Goal: Information Seeking & Learning: Compare options

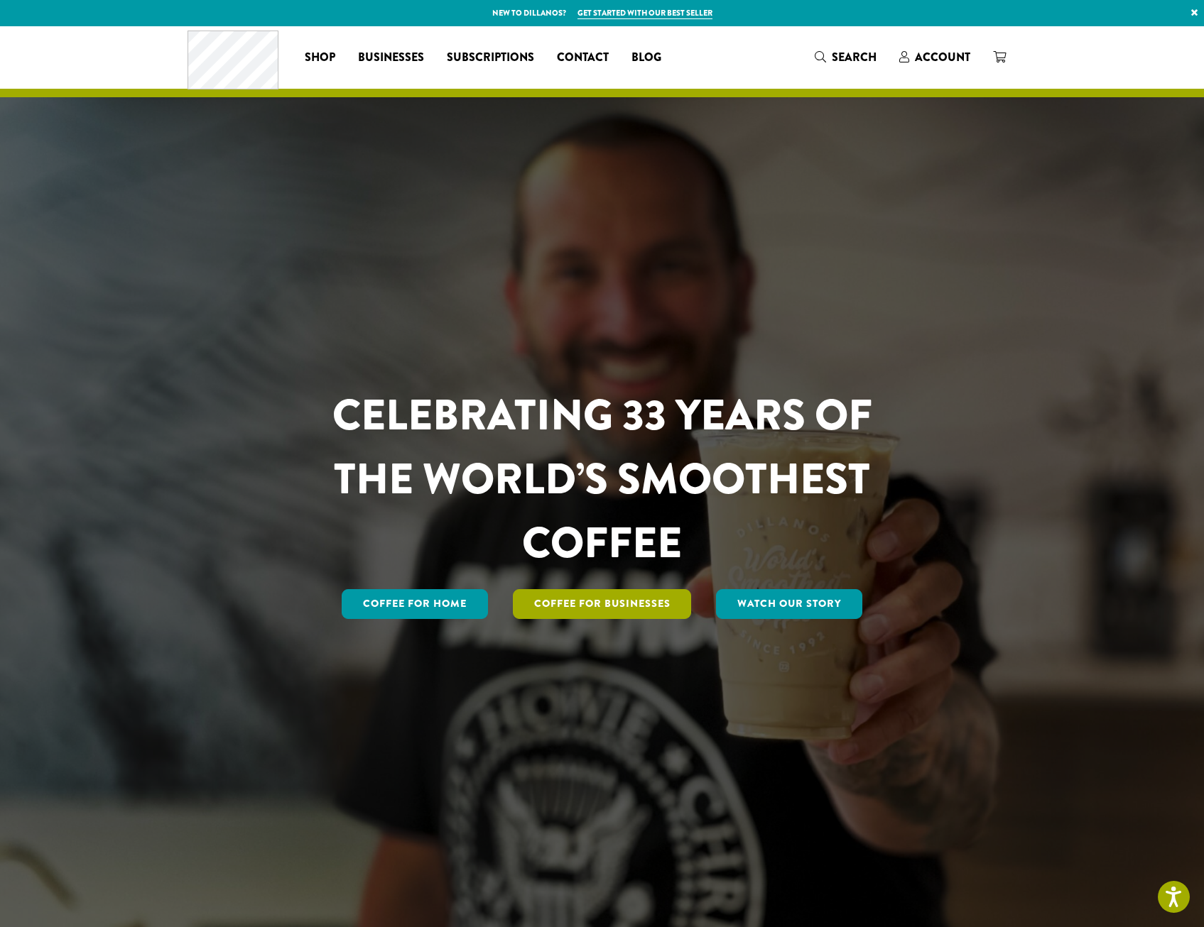
click at [658, 604] on link "Coffee For Businesses" at bounding box center [602, 604] width 179 height 30
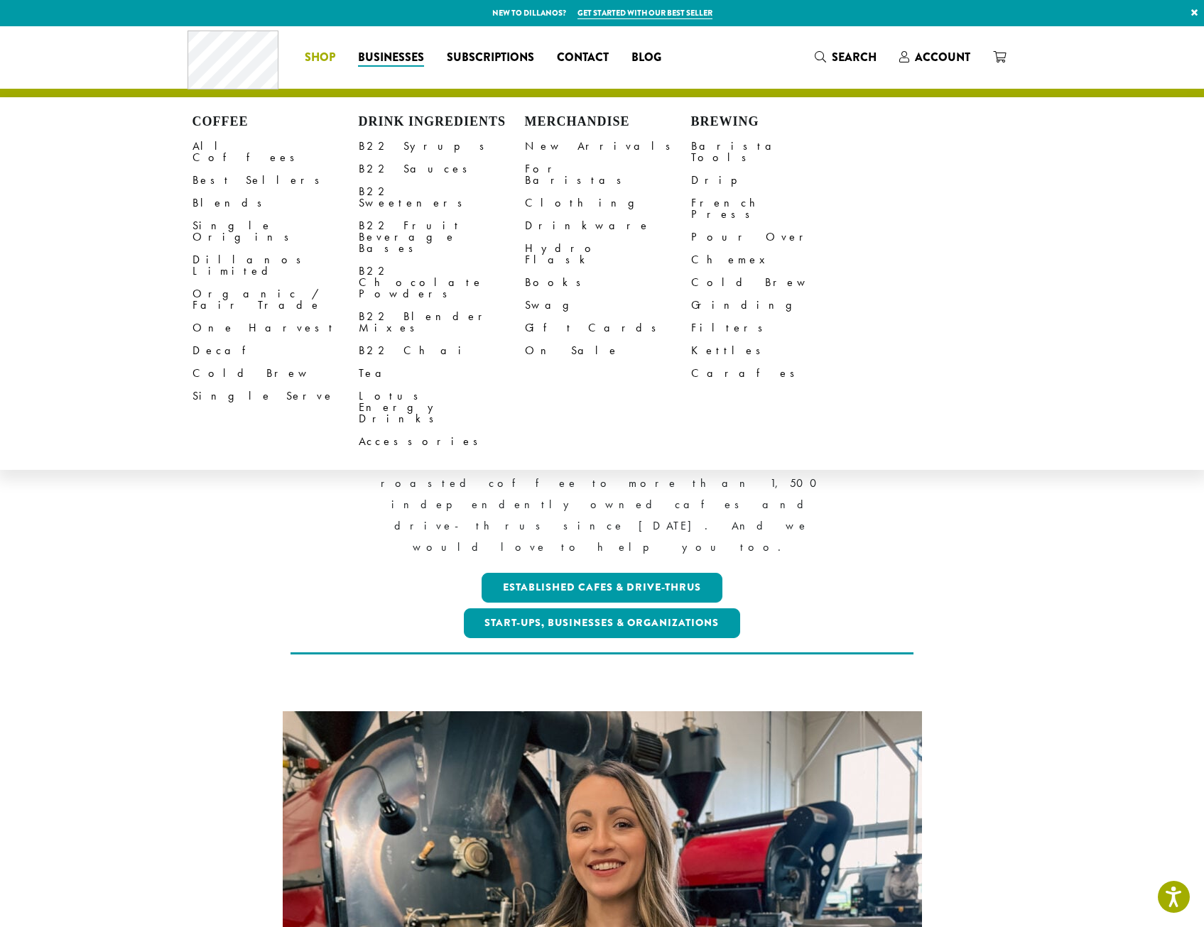
click at [315, 58] on span "Shop" at bounding box center [320, 58] width 31 height 18
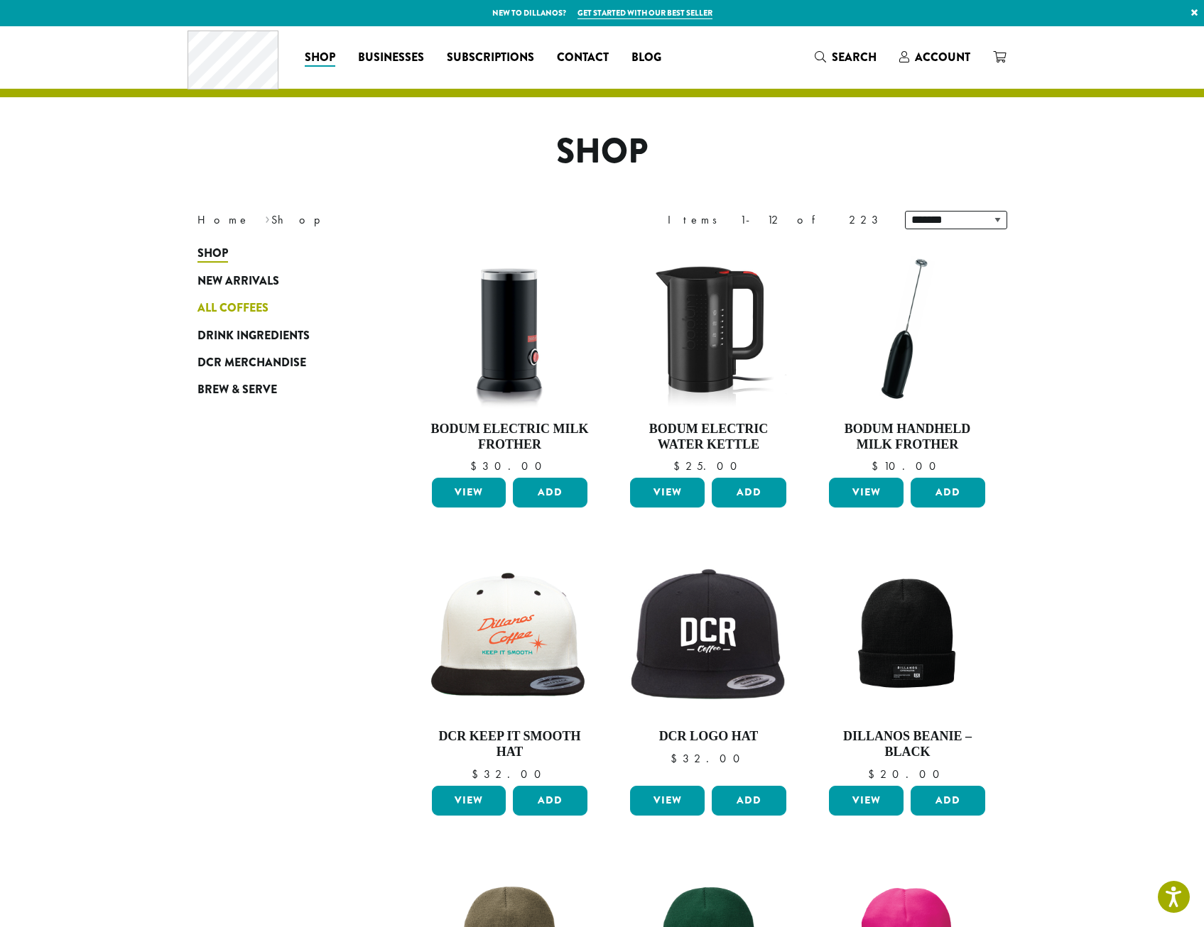
click at [227, 310] on span "All Coffees" at bounding box center [232, 309] width 71 height 18
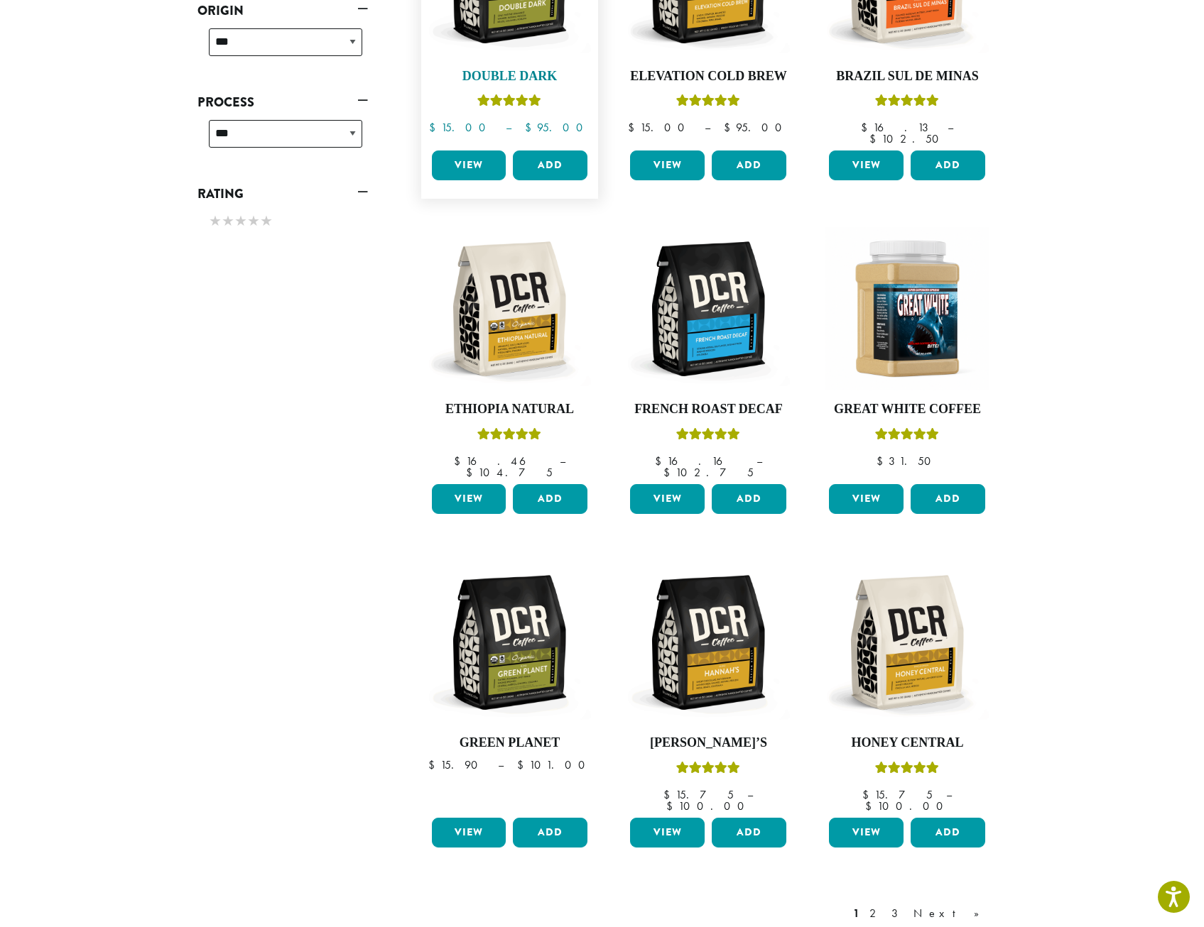
scroll to position [852, 0]
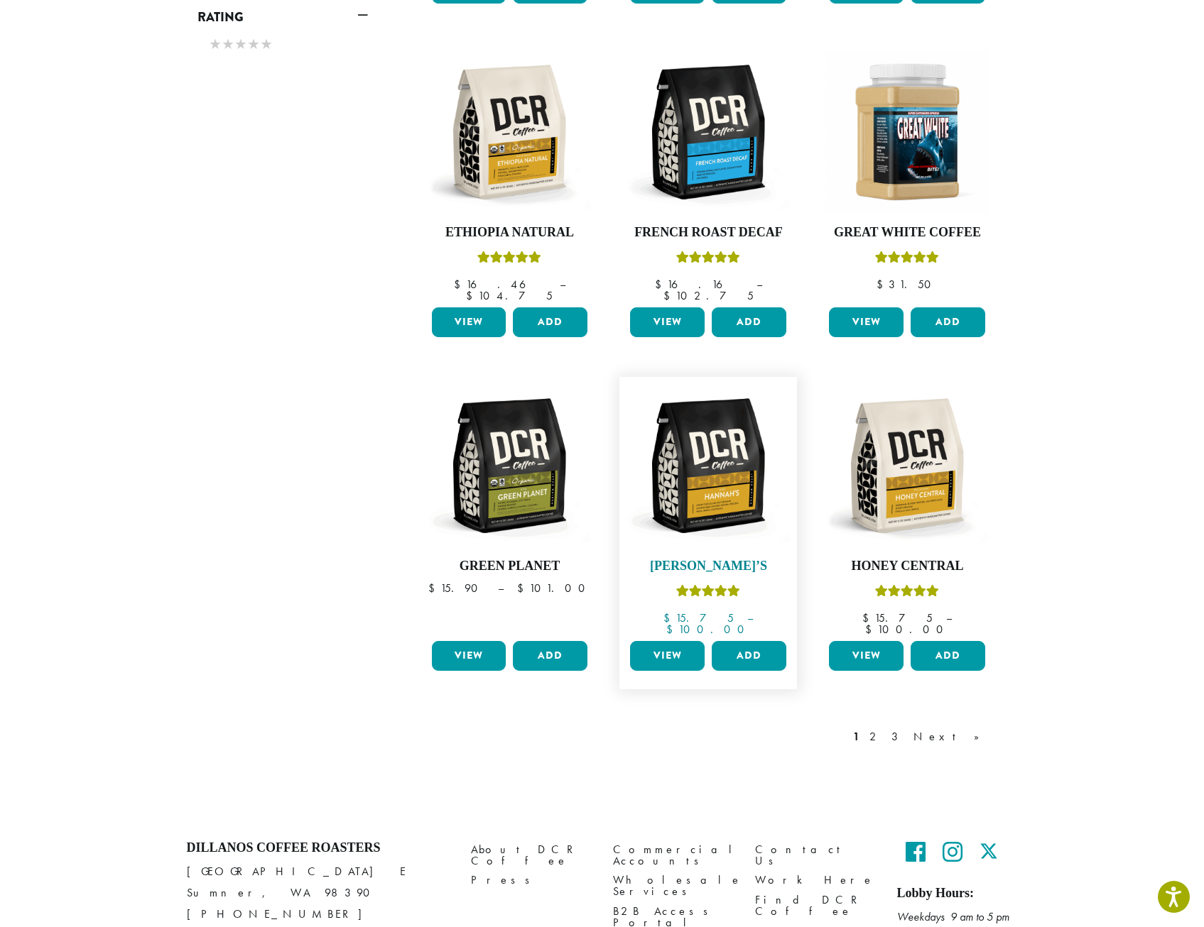
click at [698, 465] on img at bounding box center [707, 465] width 163 height 163
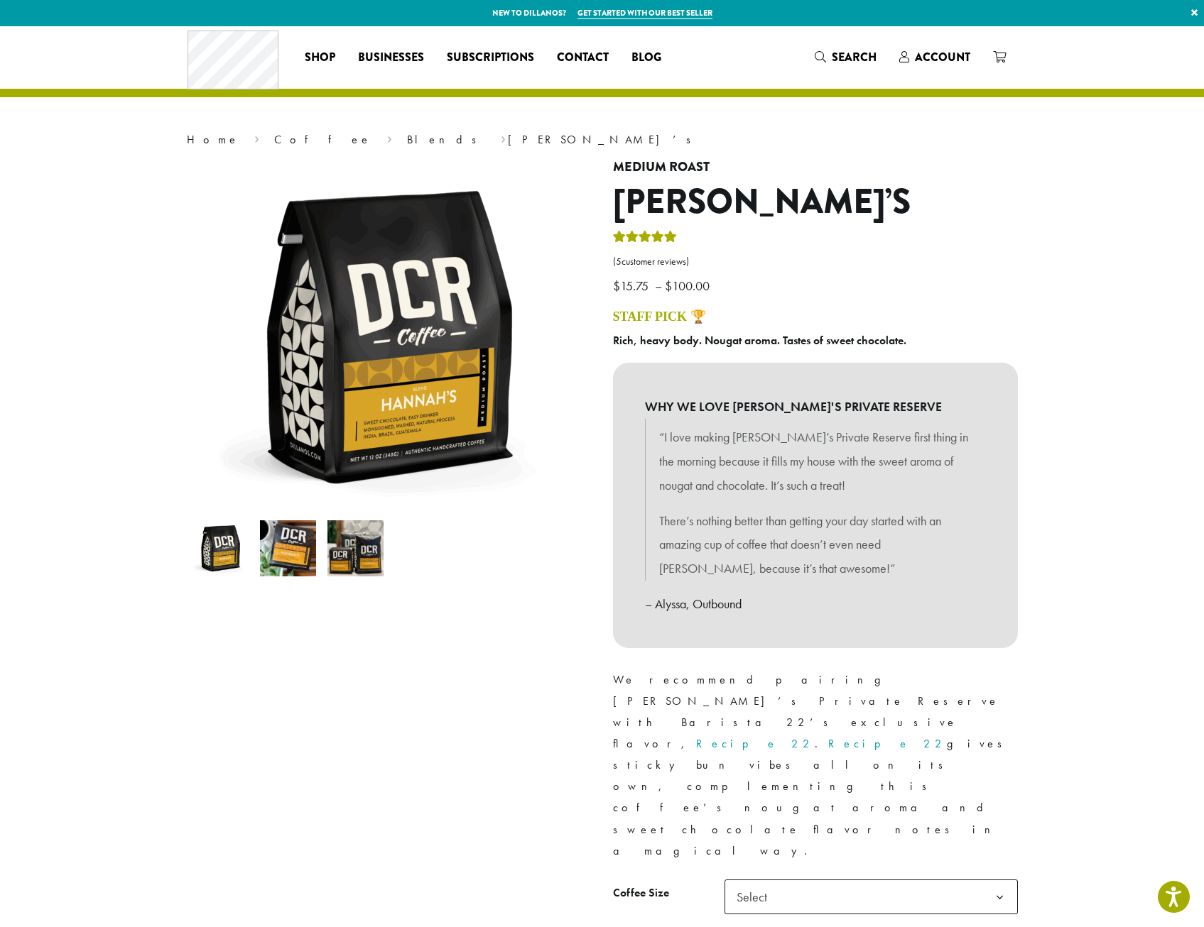
drag, startPoint x: 763, startPoint y: 670, endPoint x: 772, endPoint y: 662, distance: 12.6
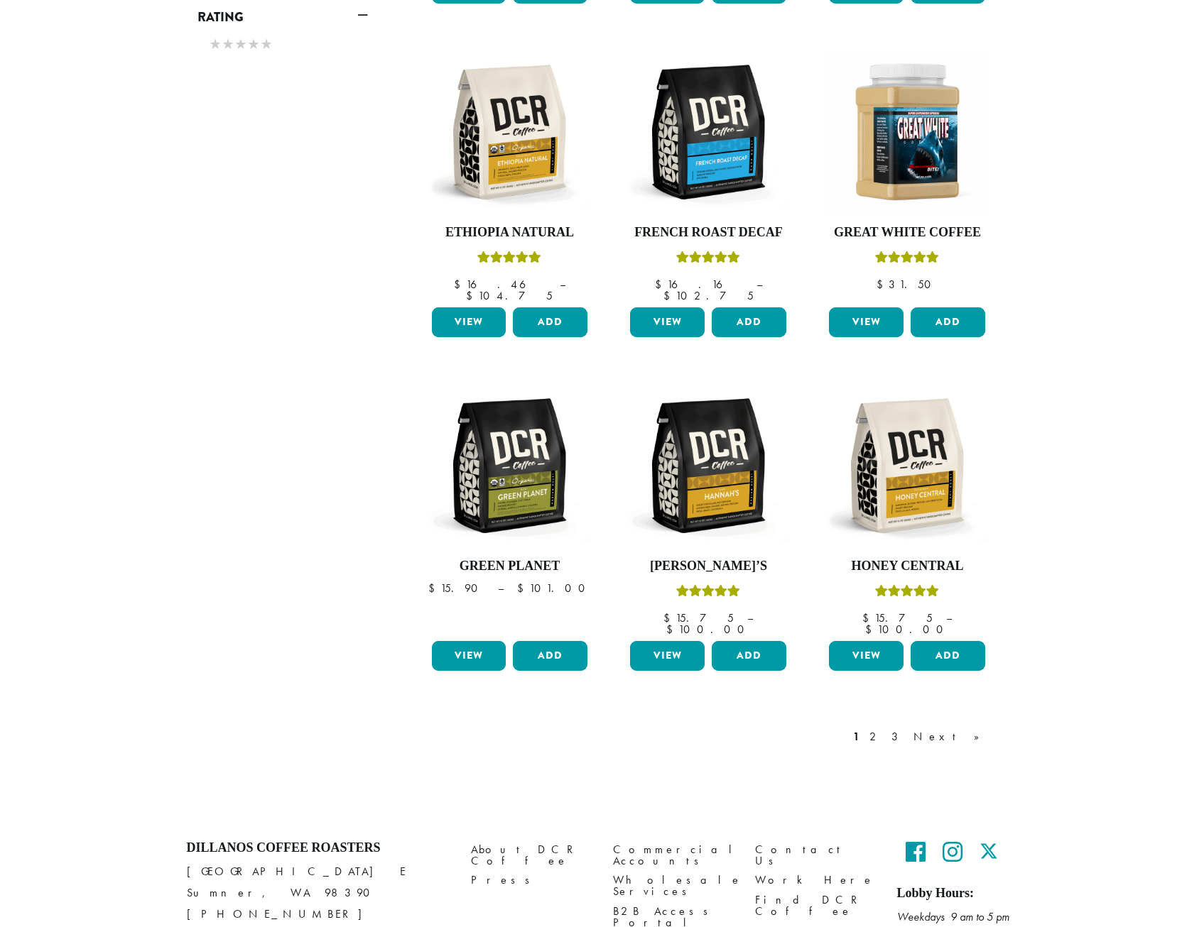
scroll to position [852, 0]
click at [498, 496] on img at bounding box center [509, 465] width 163 height 163
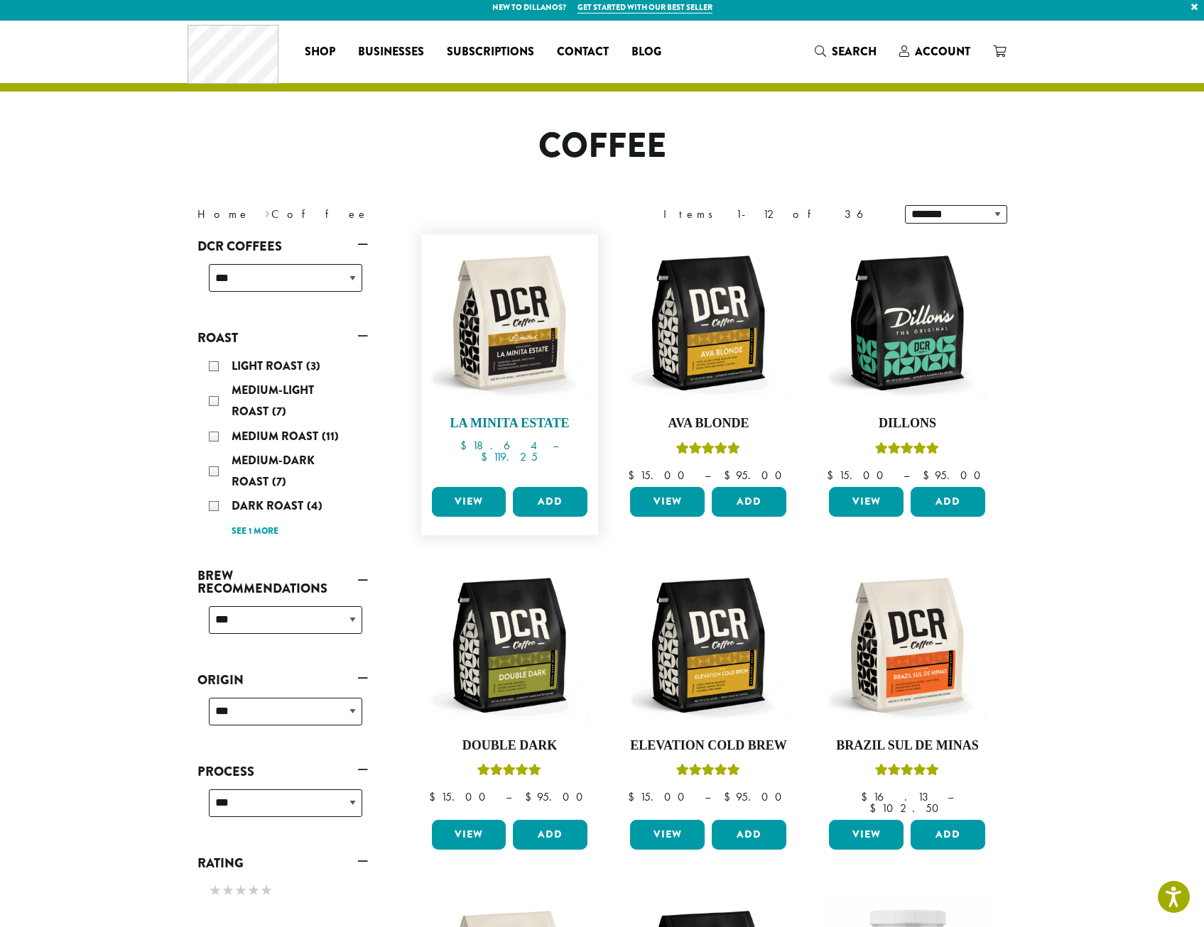
click at [547, 371] on img at bounding box center [509, 322] width 163 height 163
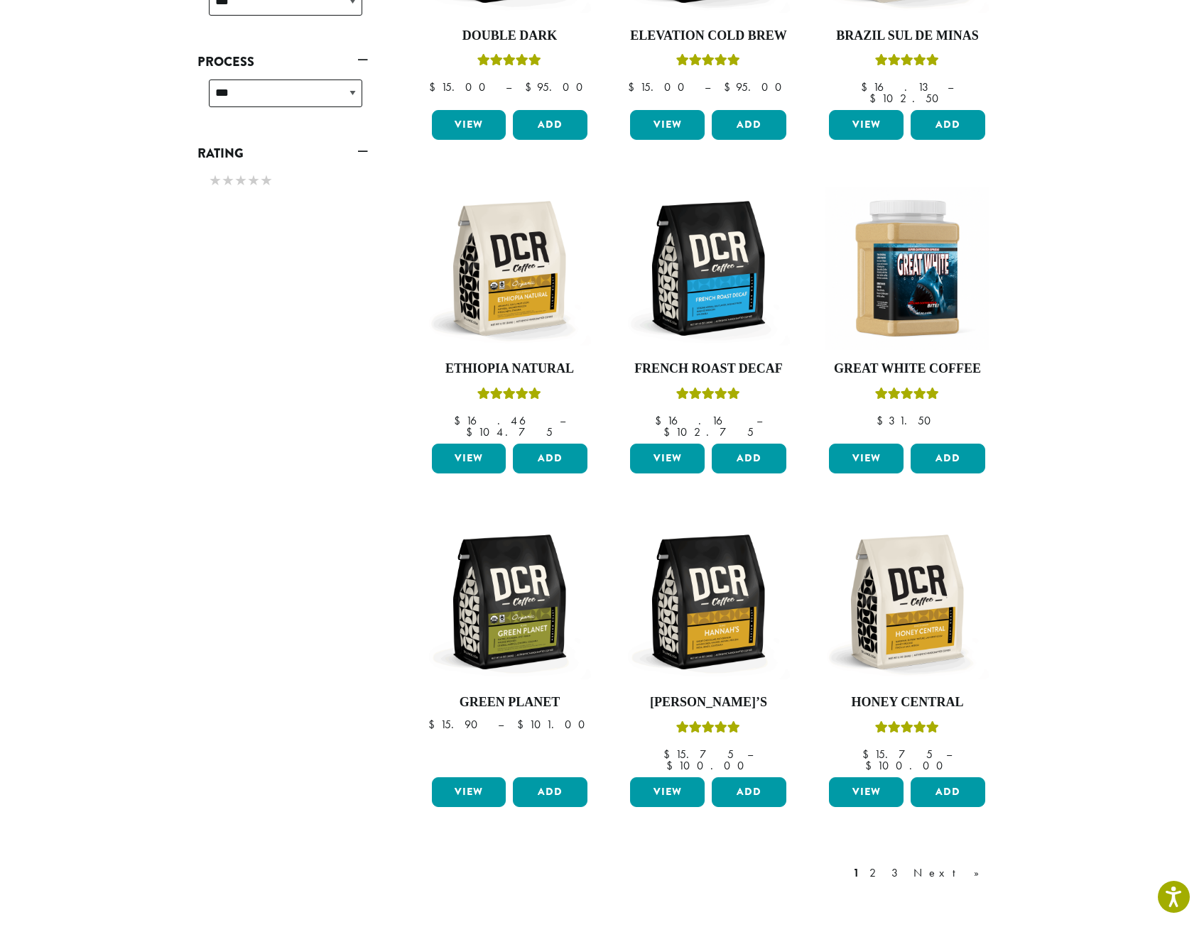
scroll to position [858, 0]
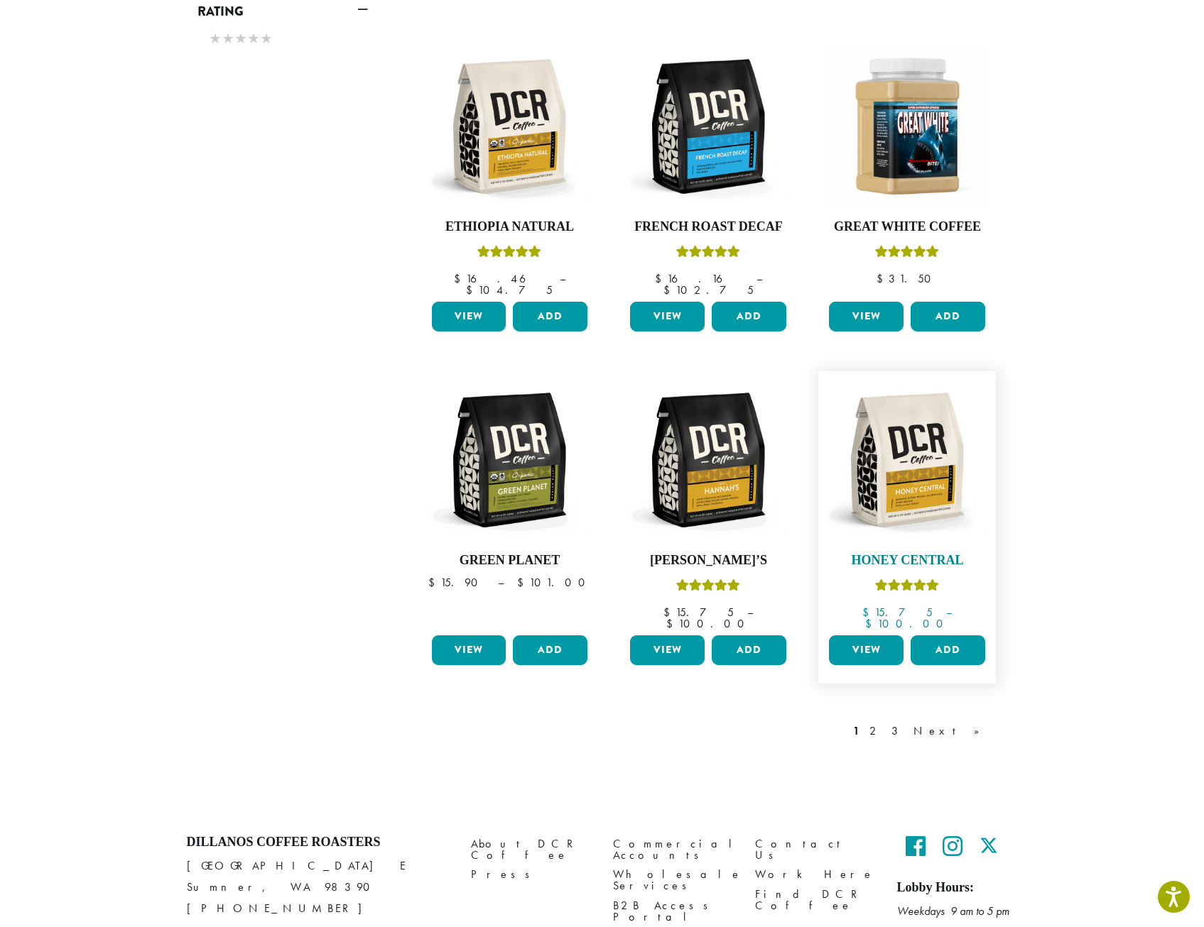
click at [932, 458] on img at bounding box center [906, 460] width 163 height 163
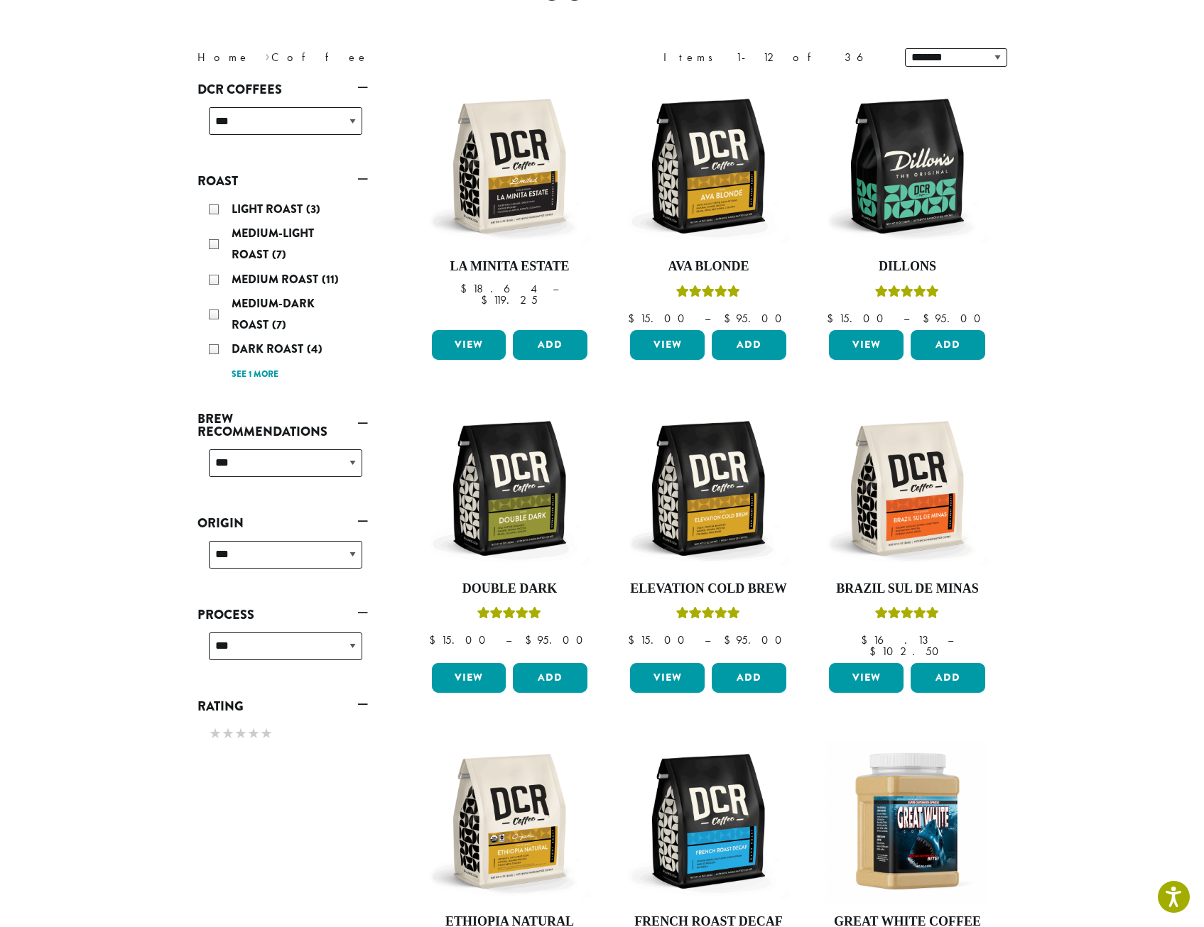
scroll to position [284, 0]
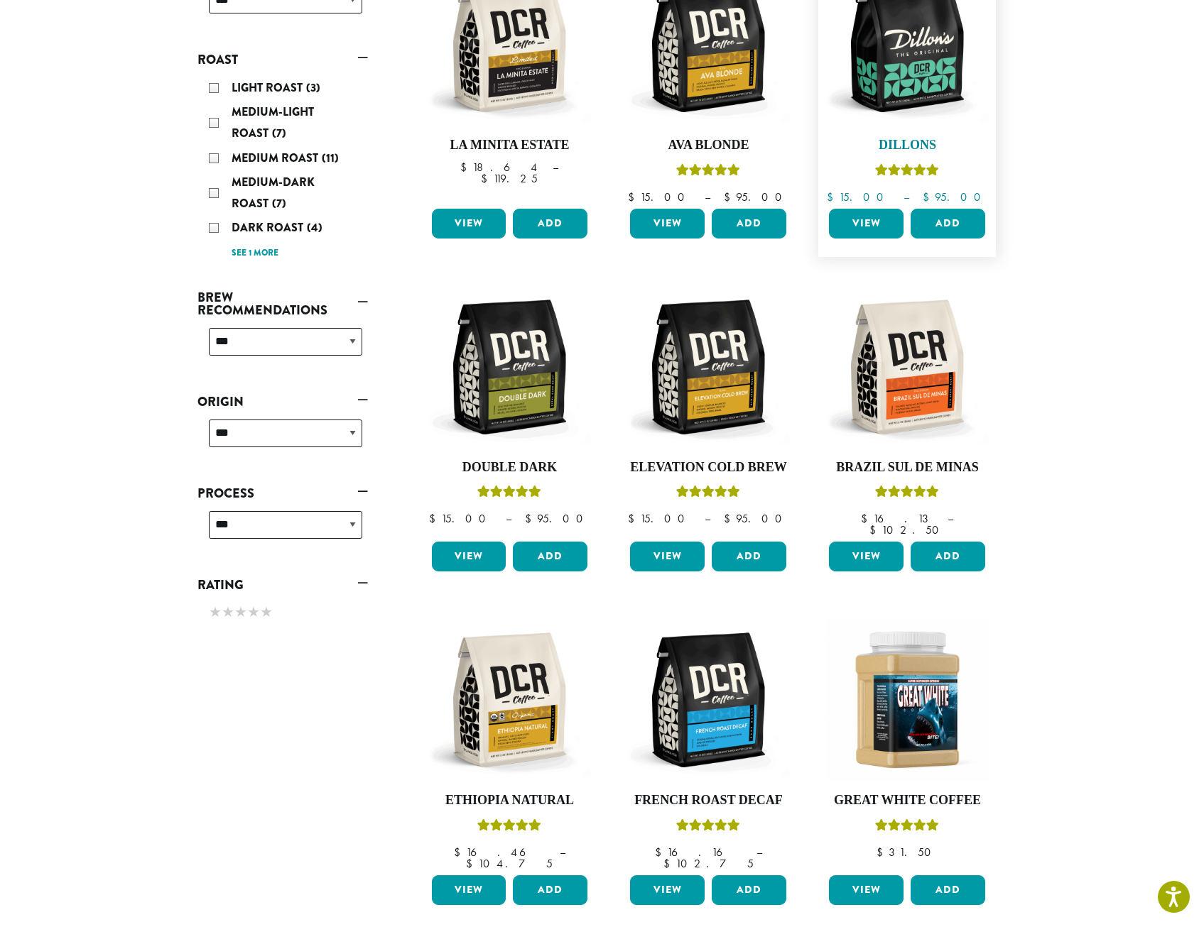
click at [896, 70] on img at bounding box center [906, 44] width 163 height 163
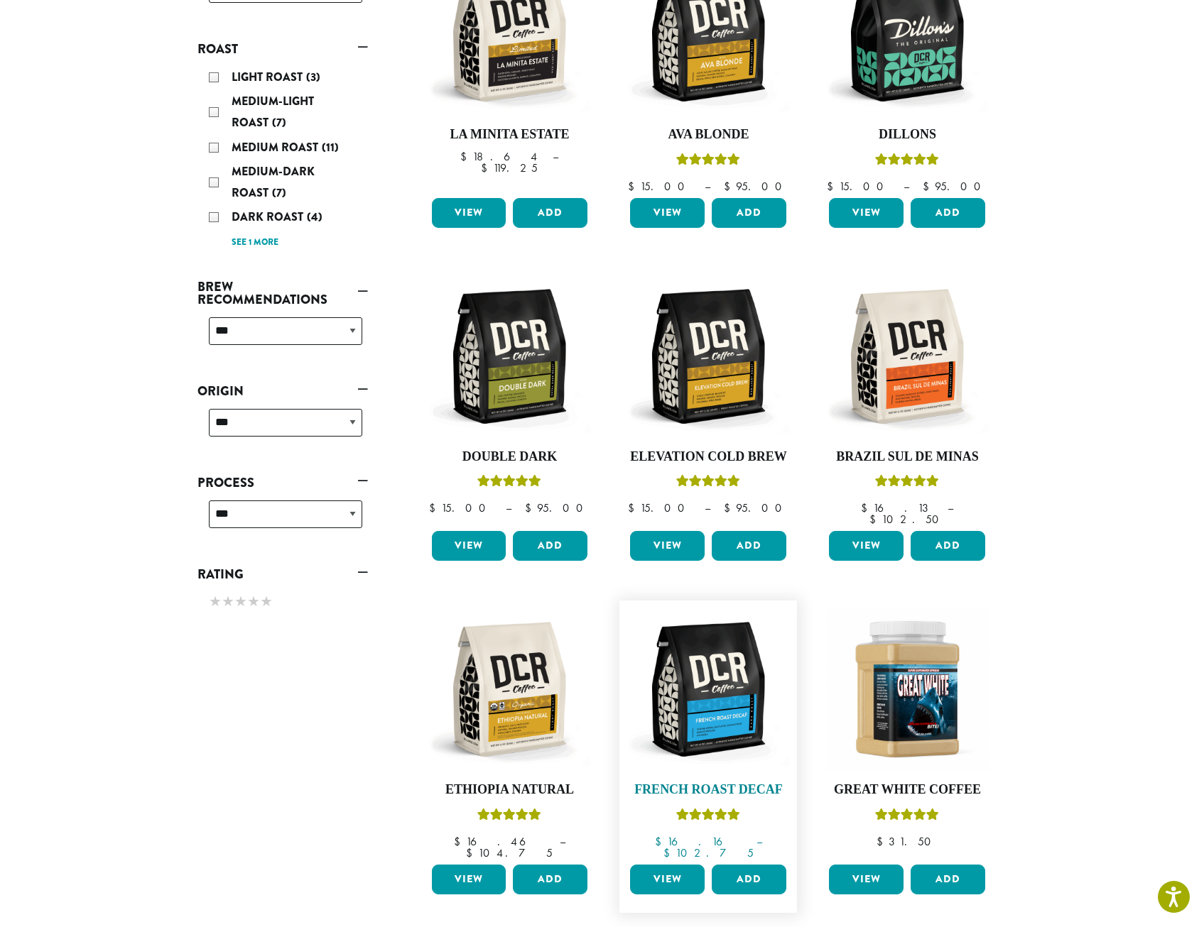
scroll to position [284, 0]
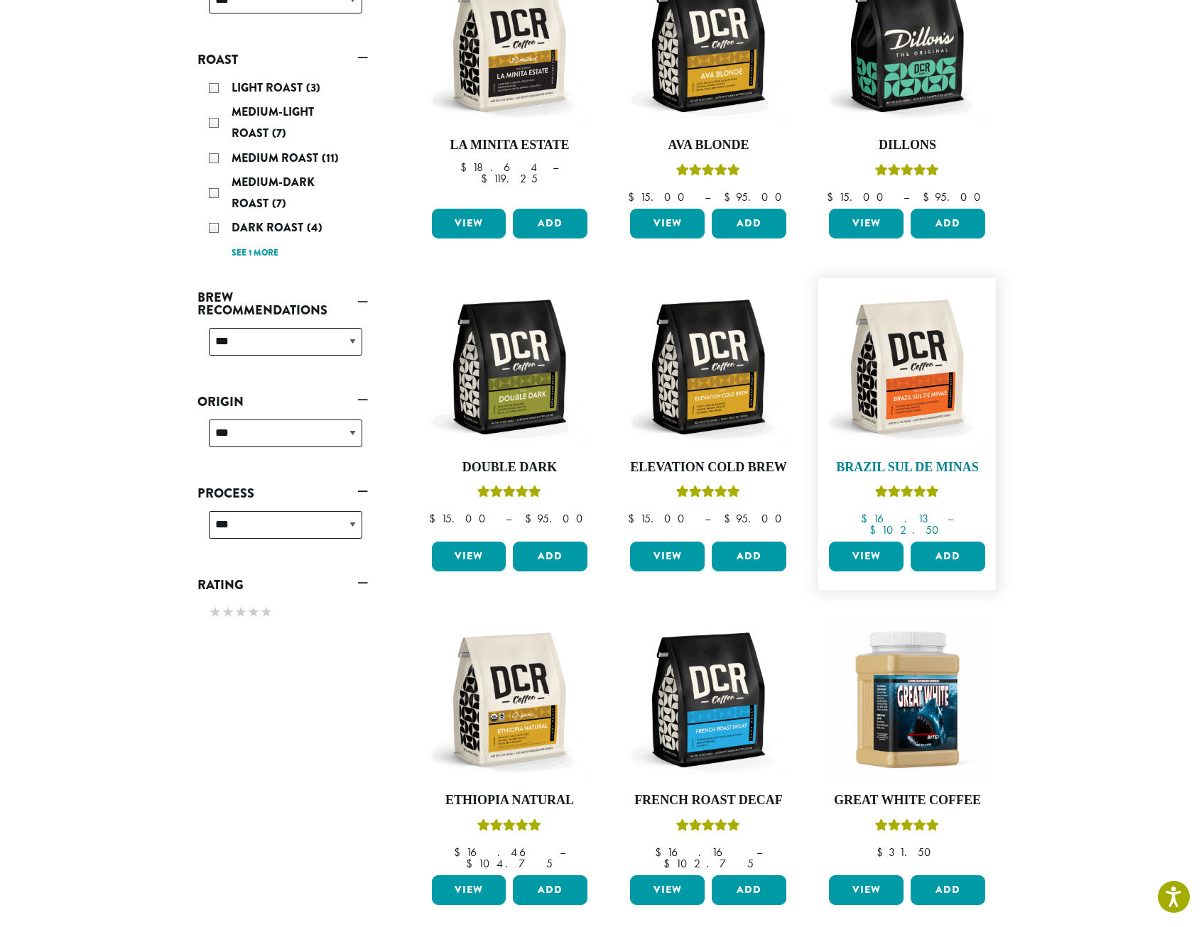
click at [926, 395] on img at bounding box center [906, 366] width 163 height 163
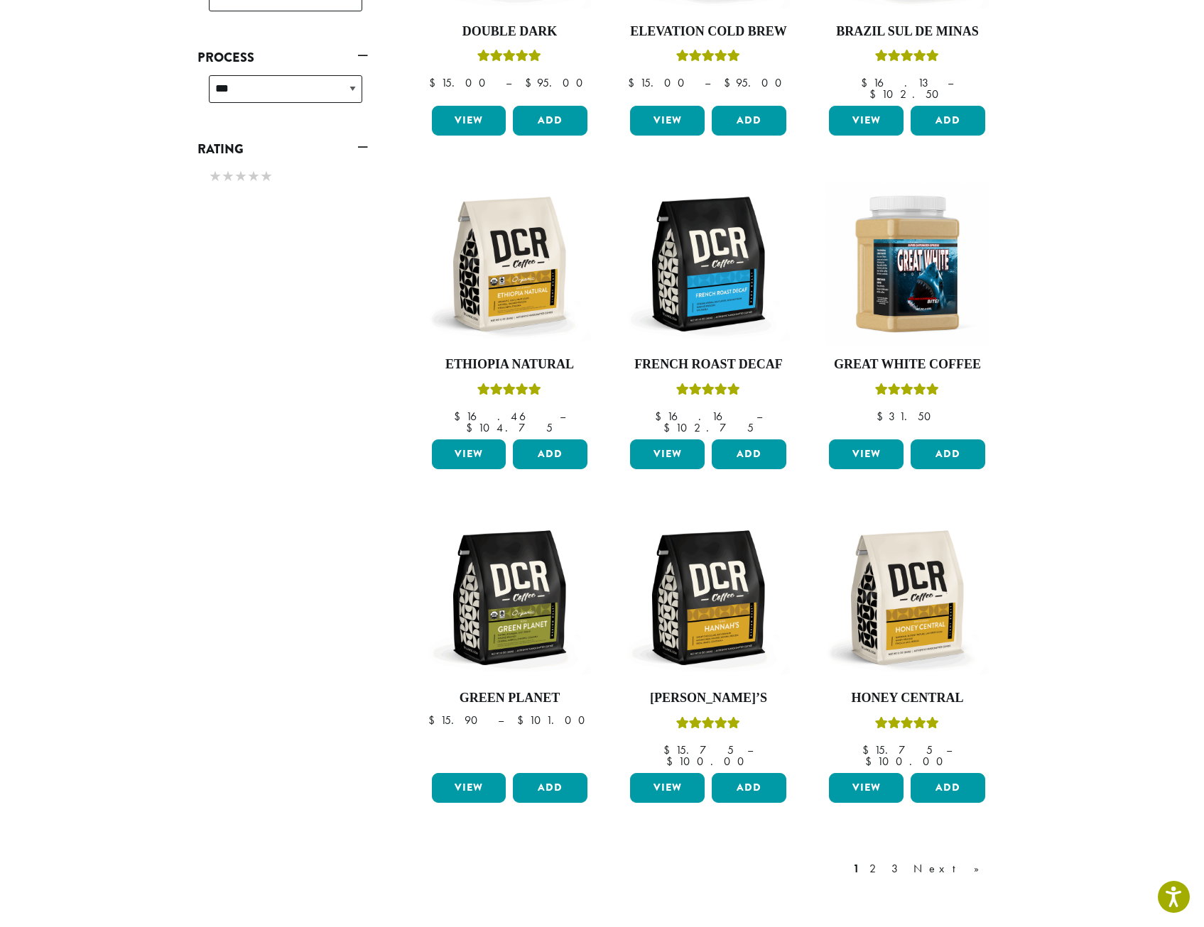
scroll to position [852, 0]
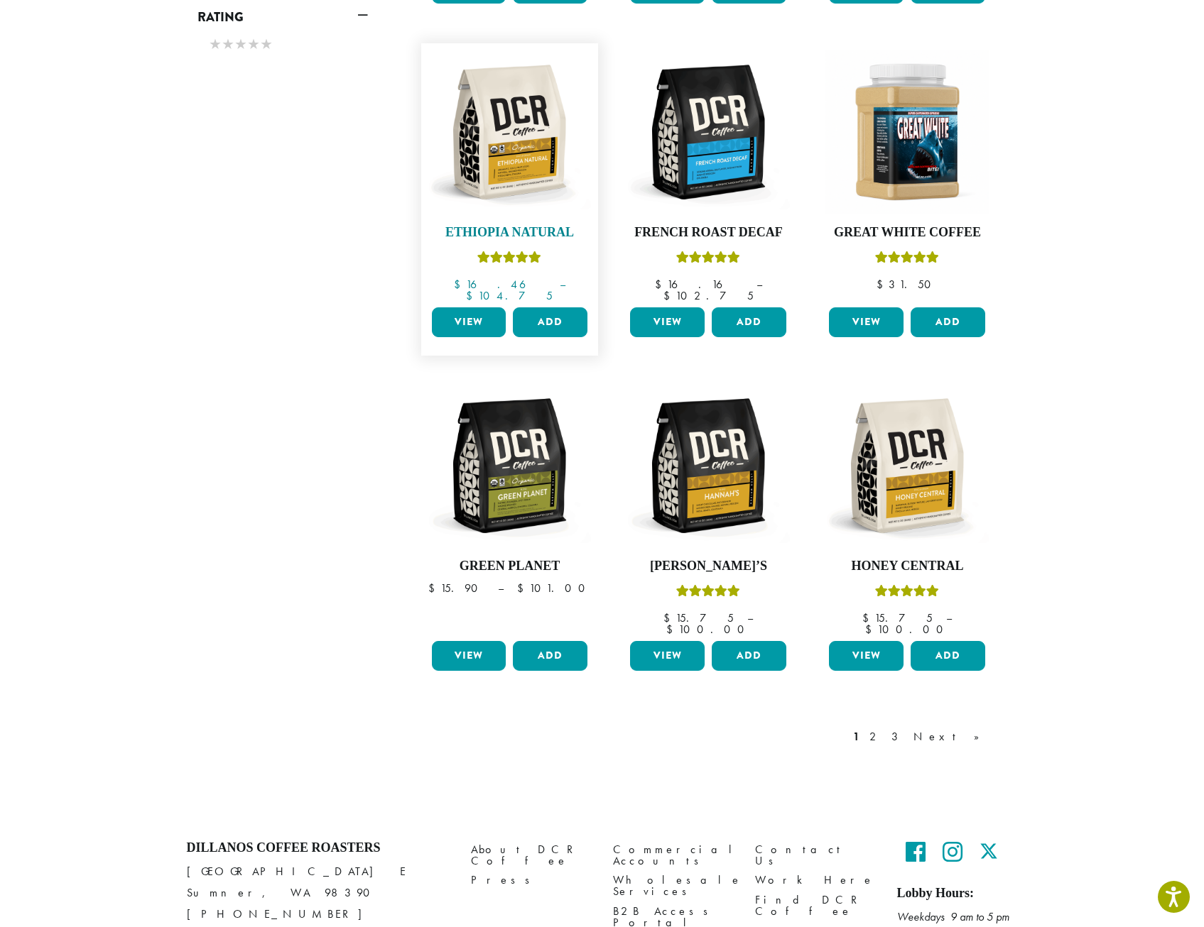
click at [521, 159] on img at bounding box center [509, 131] width 163 height 163
